Goal: Find specific page/section: Find specific page/section

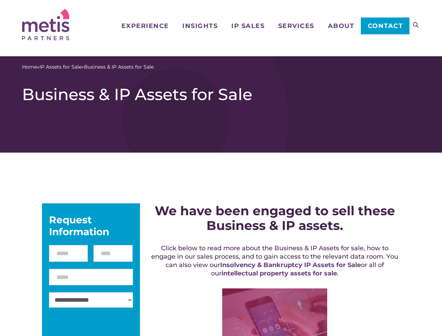
click at [416, 25] on icon at bounding box center [416, 25] width 6 height 6
